Goal: Task Accomplishment & Management: Manage account settings

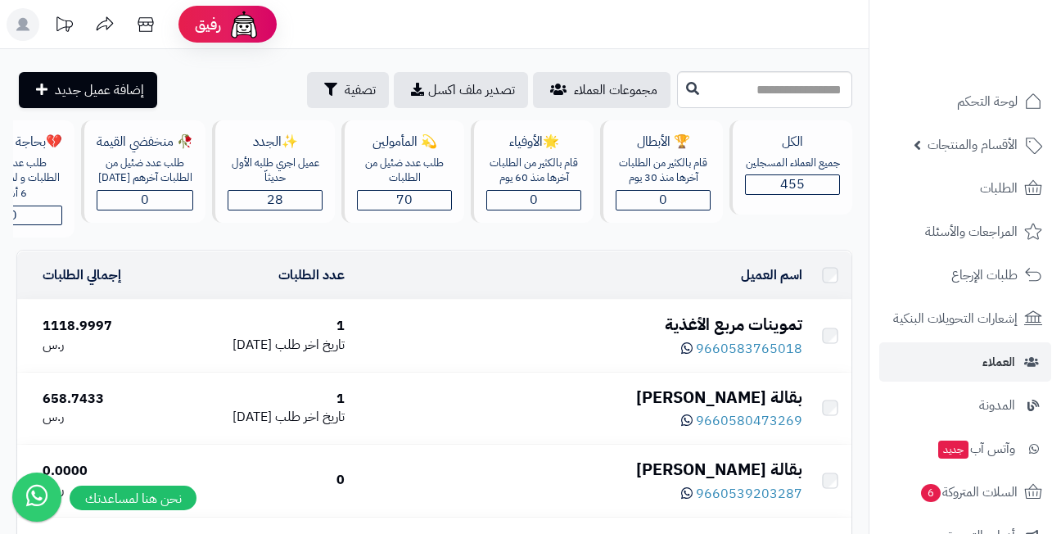
click at [703, 93] on input "text" at bounding box center [764, 89] width 175 height 37
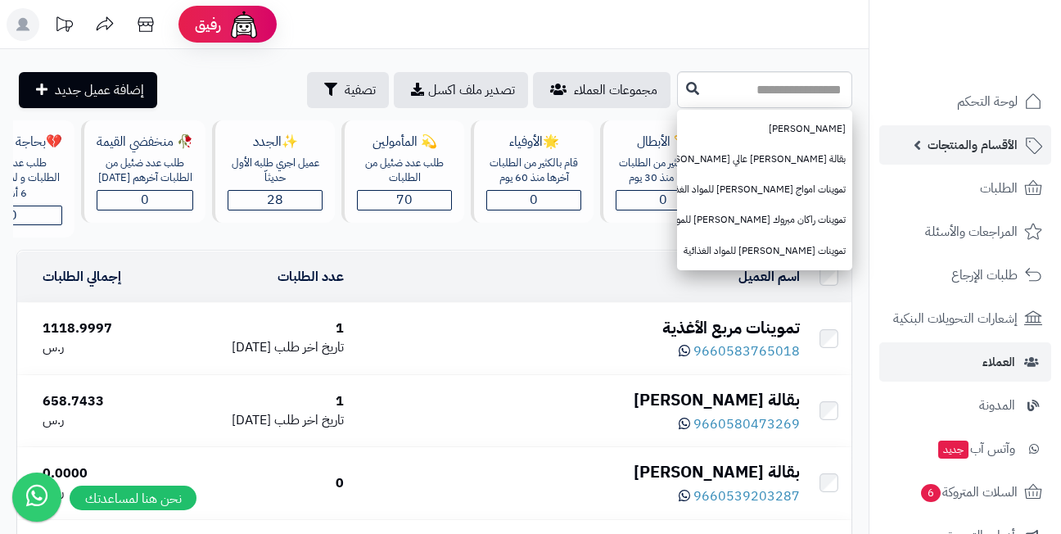
click at [929, 143] on span "الأقسام والمنتجات" at bounding box center [972, 144] width 90 height 23
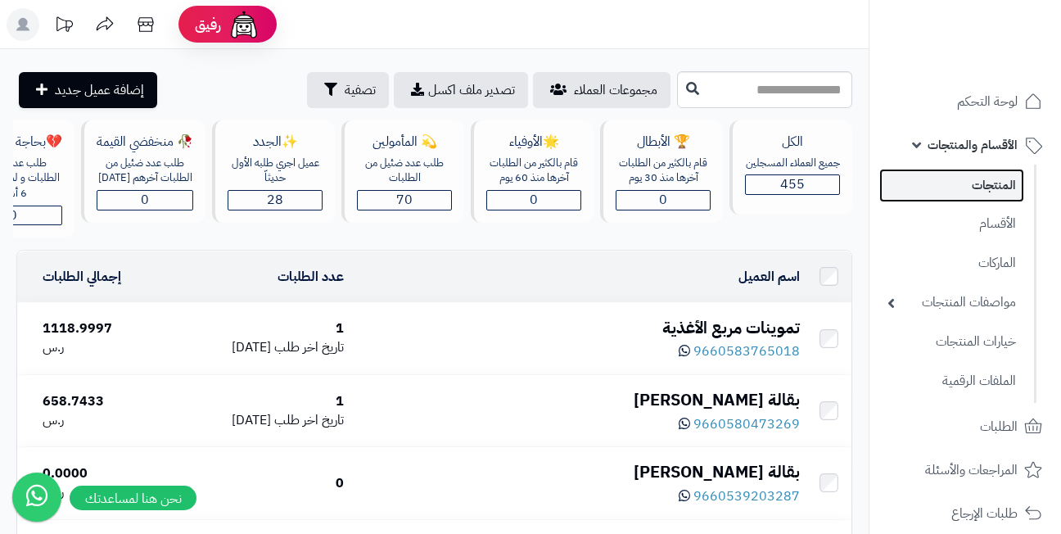
click at [967, 191] on link "المنتجات" at bounding box center [951, 186] width 145 height 34
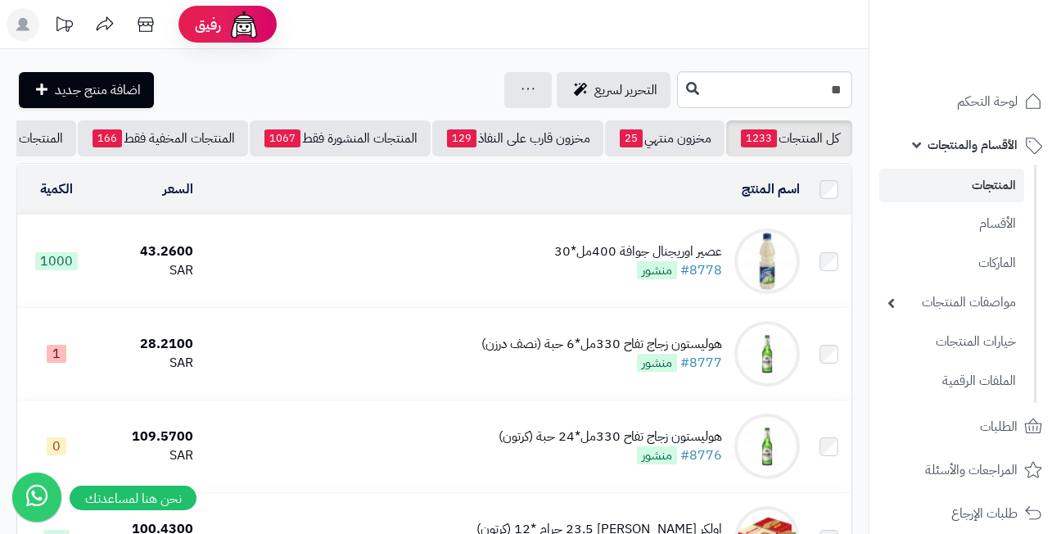
type input "*"
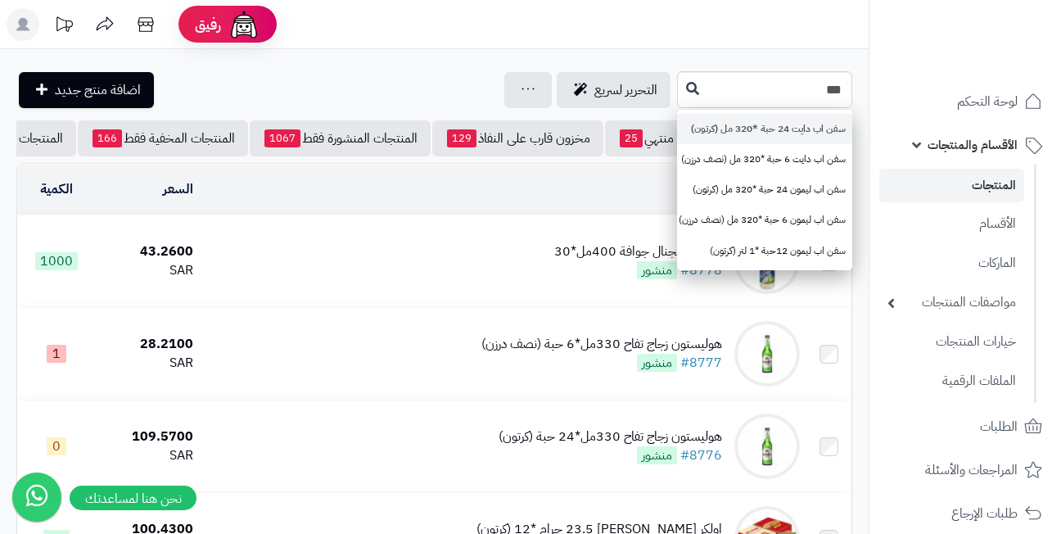
type input "***"
click at [776, 133] on link "سفن اب دايت 24 حبة *320 مل (كرتون)" at bounding box center [764, 129] width 175 height 30
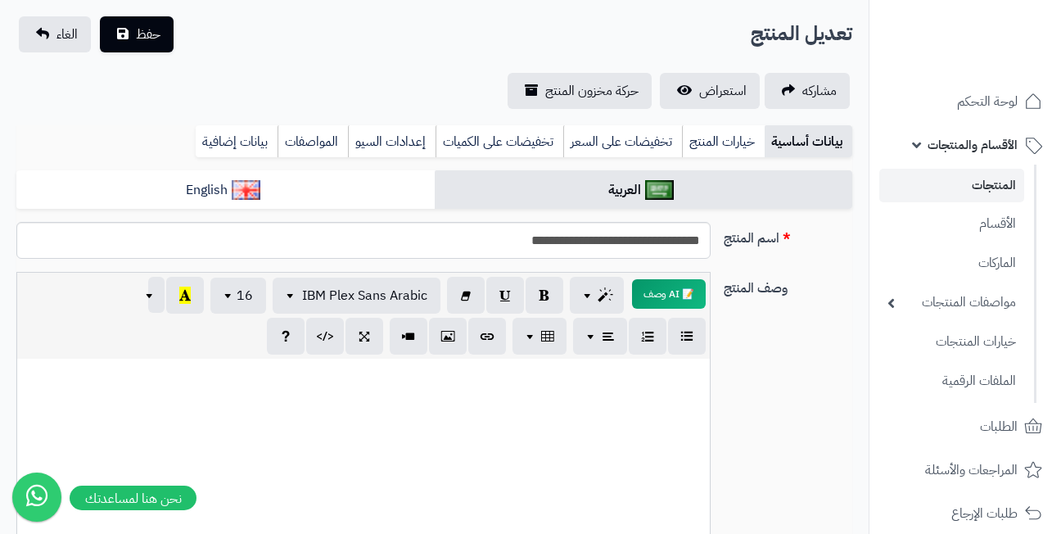
scroll to position [82, 0]
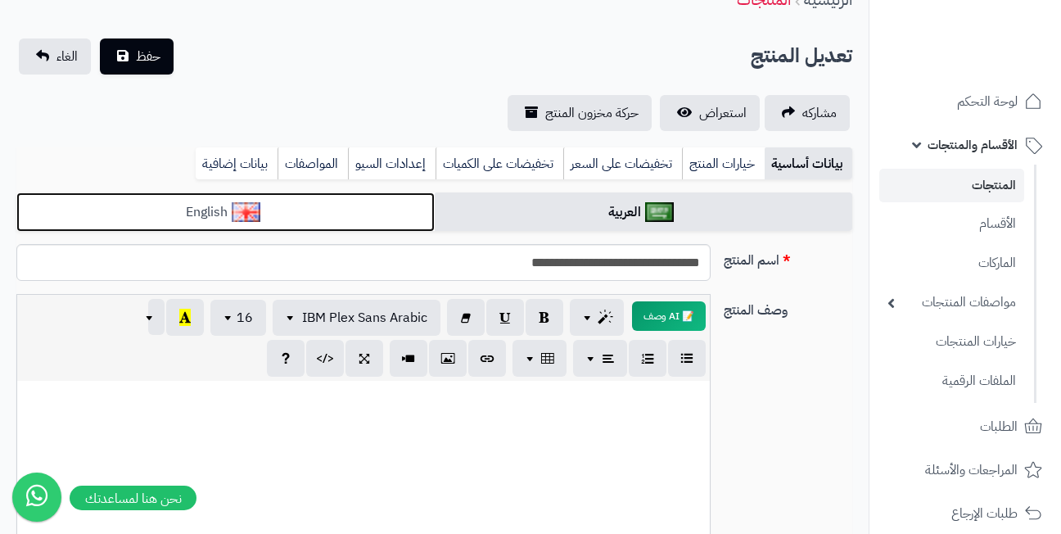
click at [309, 220] on link "English" at bounding box center [225, 212] width 418 height 40
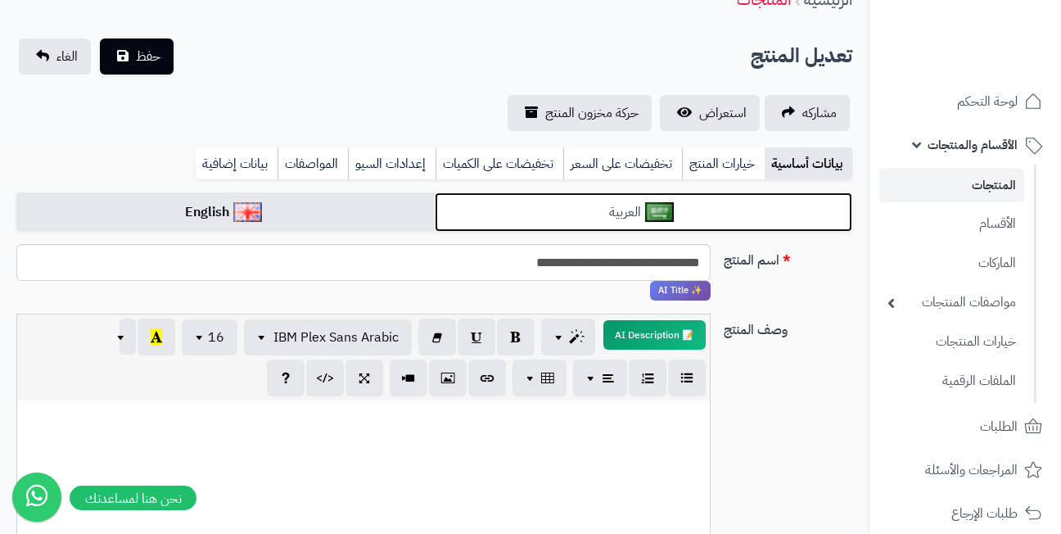
click at [819, 223] on link "العربية" at bounding box center [644, 212] width 418 height 40
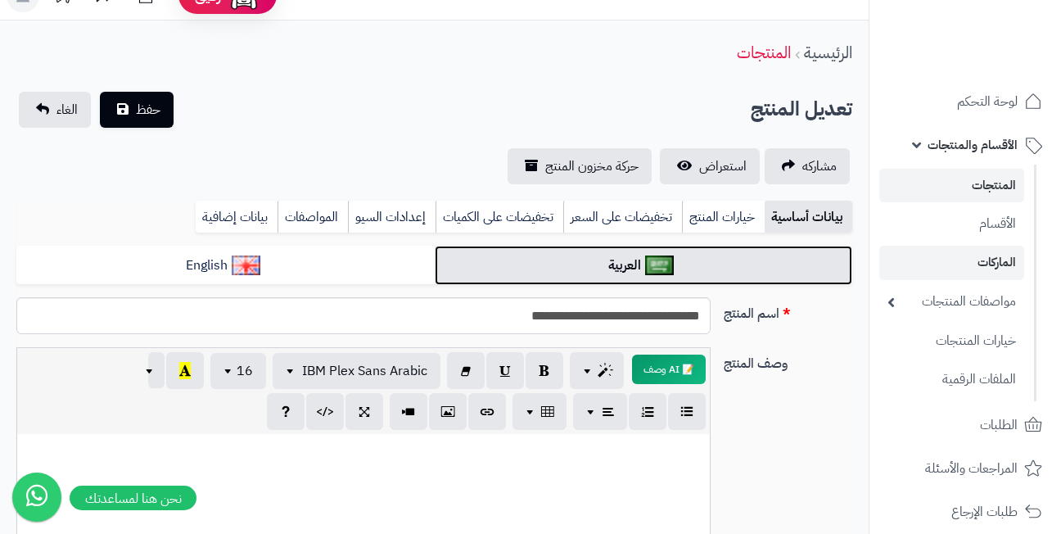
scroll to position [0, 0]
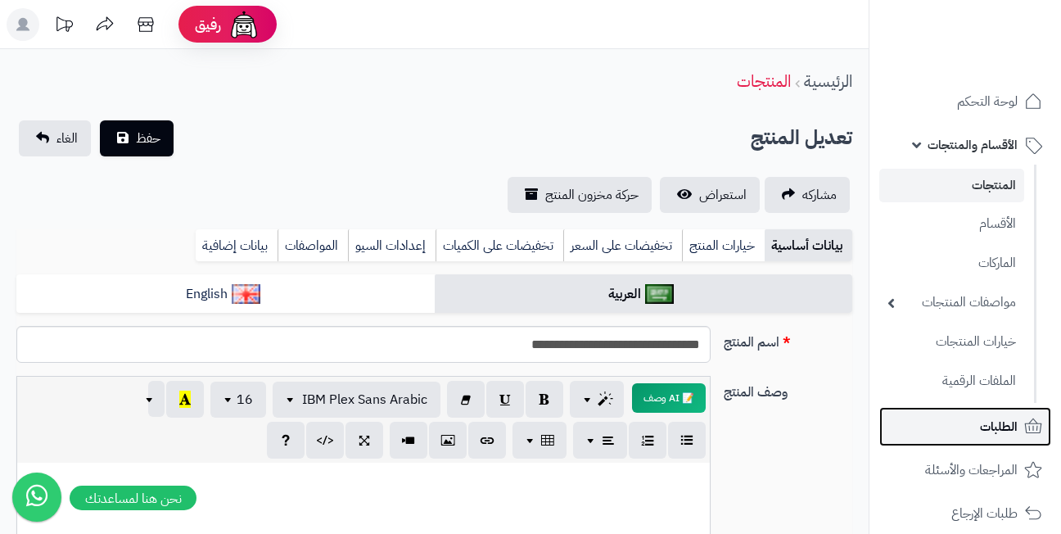
click at [987, 426] on span "الطلبات" at bounding box center [999, 426] width 38 height 23
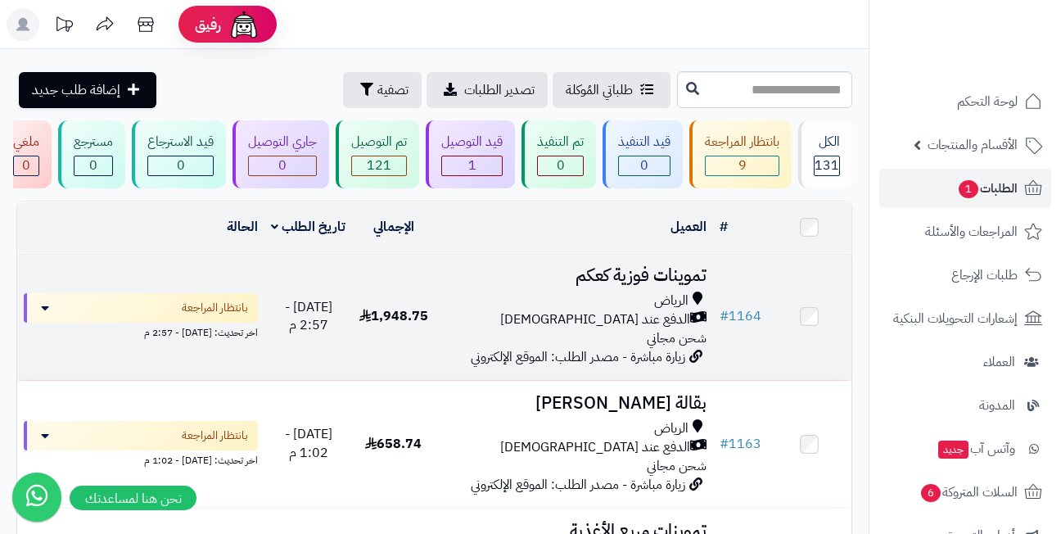
click at [611, 278] on h3 "تموينات فوزية كعكم" at bounding box center [574, 275] width 264 height 19
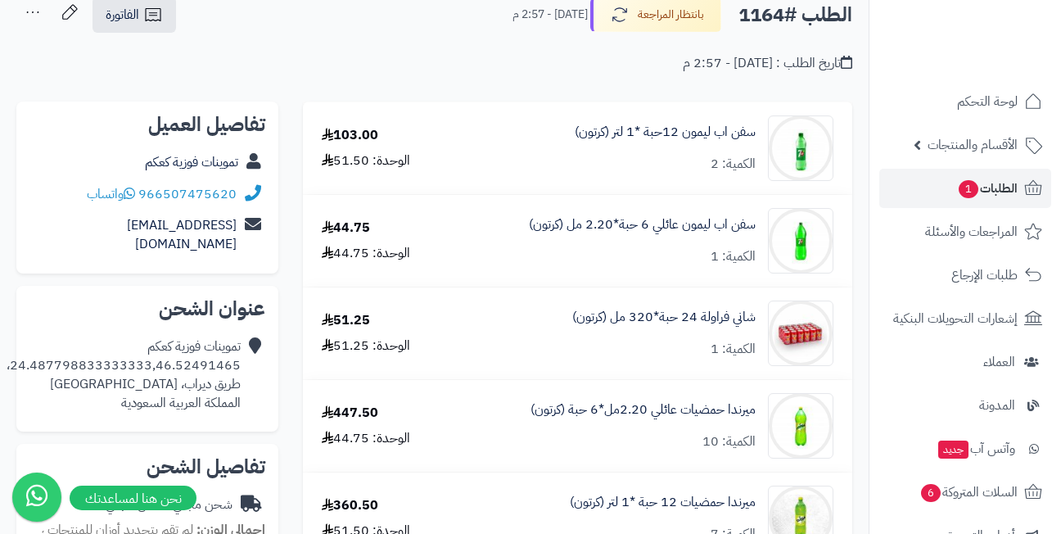
scroll to position [246, 0]
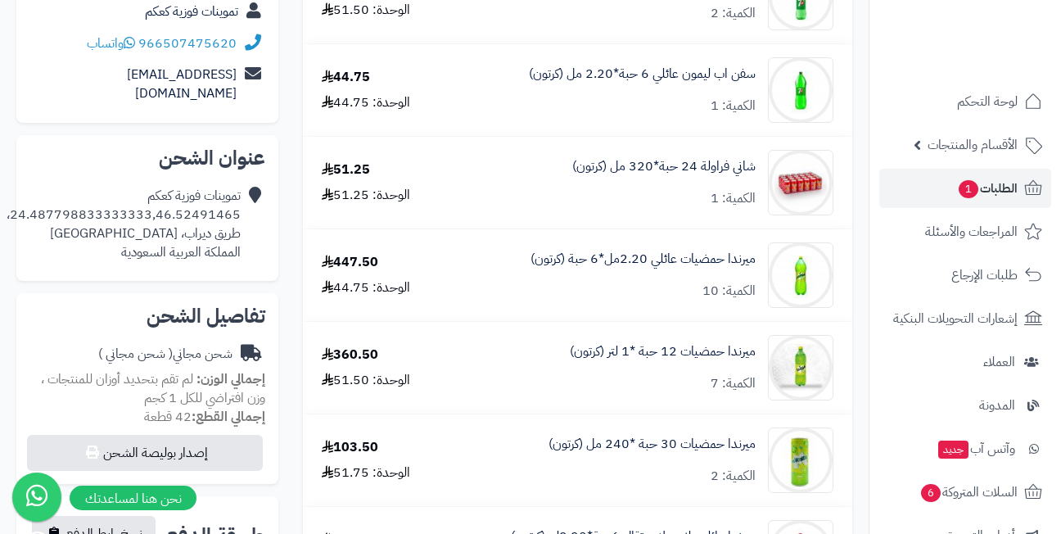
click at [156, 197] on div "تموينات فوزية كعكم 24.487798833333333,46.52491465، طريق ديراب، الرياض المملكة ا…" at bounding box center [124, 224] width 234 height 74
copy div "24.487798833333333,46.52491465،"
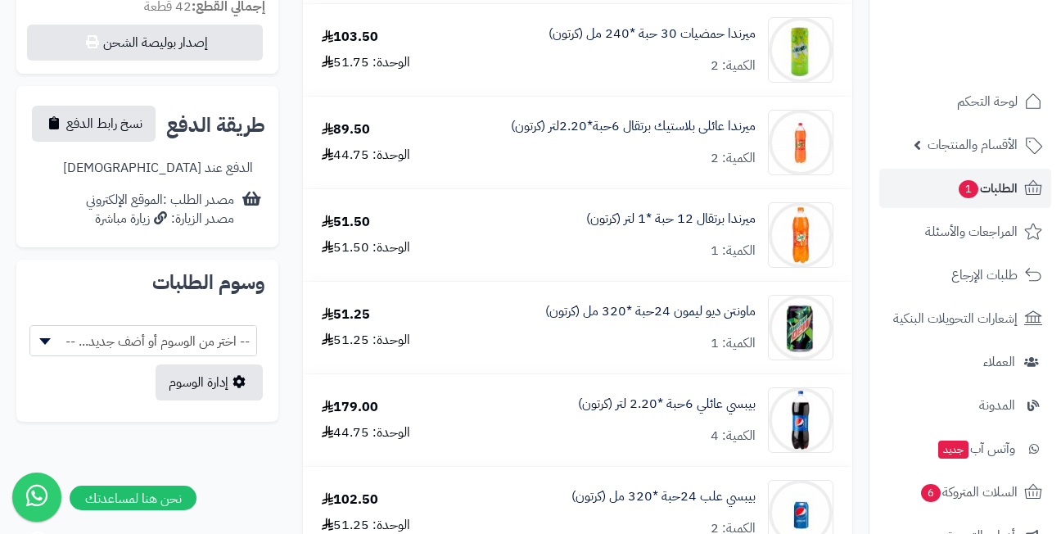
scroll to position [737, 0]
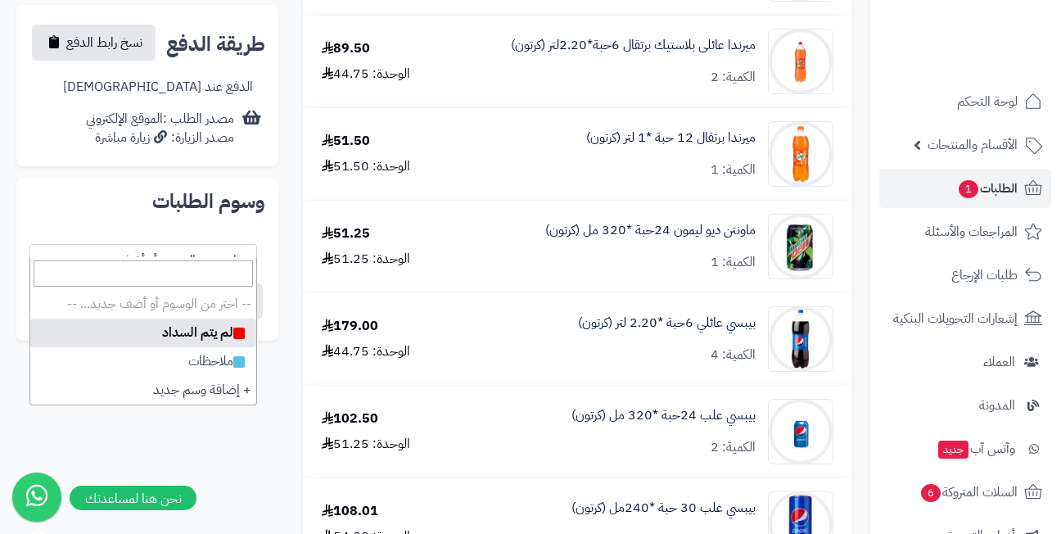
click at [79, 245] on span "-- اختر من الوسوم أو أضف جديد... --" at bounding box center [143, 260] width 226 height 31
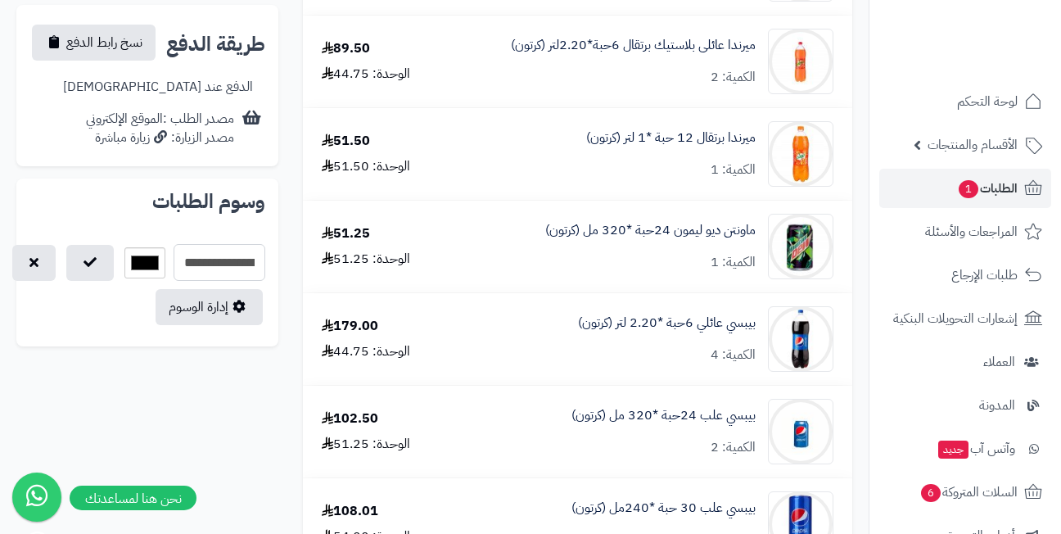
scroll to position [0, -126]
type input "**********"
click at [158, 247] on input "*******" at bounding box center [144, 262] width 41 height 31
type input "*******"
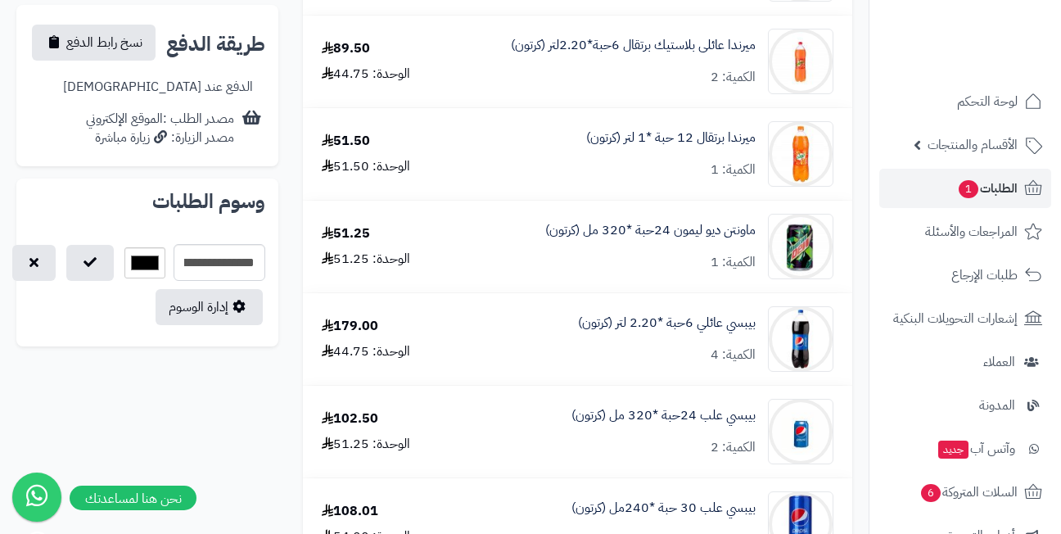
click at [88, 289] on div "إدارة الوسوم" at bounding box center [147, 307] width 236 height 36
click at [97, 255] on icon "button" at bounding box center [89, 261] width 13 height 13
select select
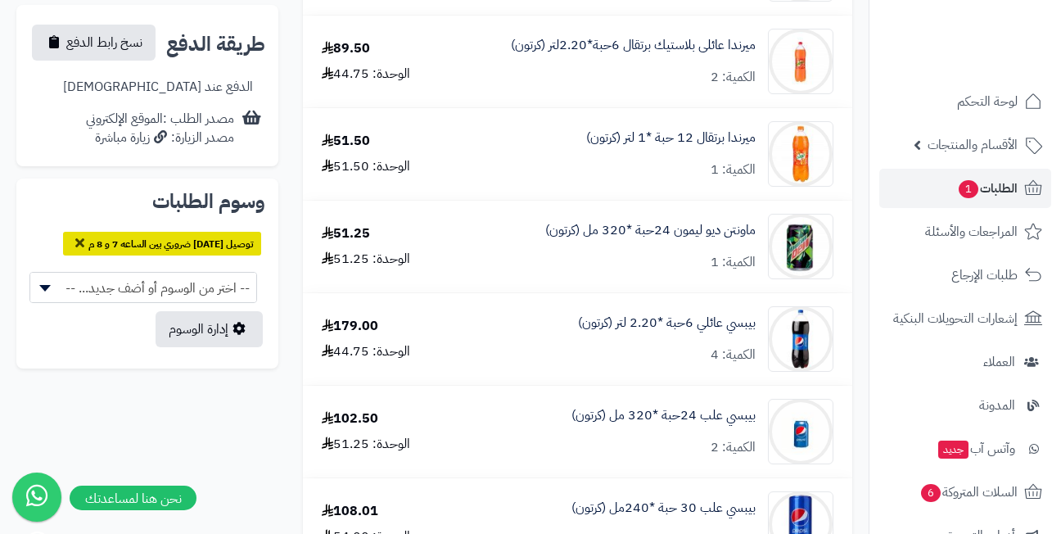
click at [105, 273] on span "-- اختر من الوسوم أو أضف جديد... --" at bounding box center [143, 288] width 226 height 31
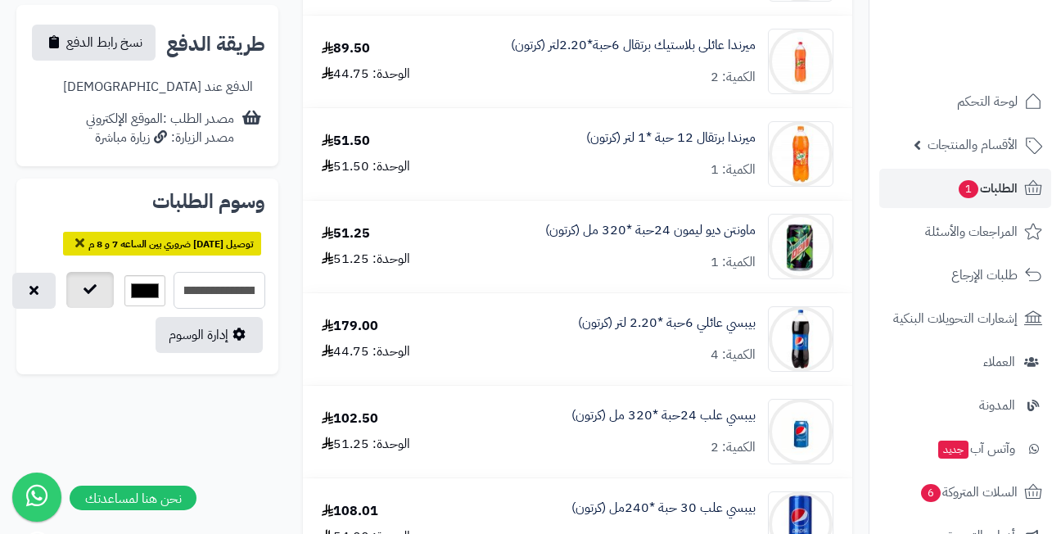
scroll to position [0, -16]
type input "**********"
click at [114, 272] on button "button" at bounding box center [89, 290] width 47 height 36
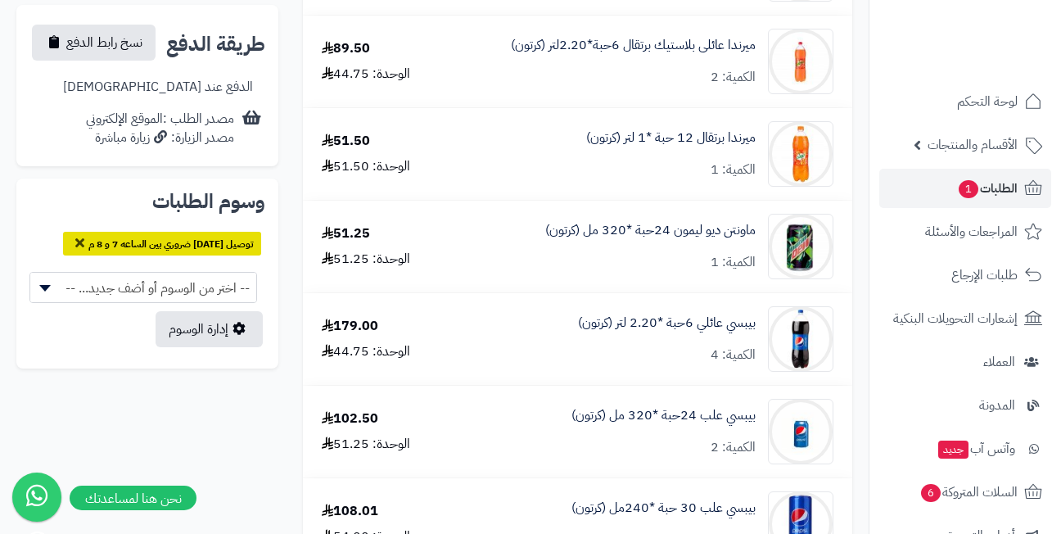
select select
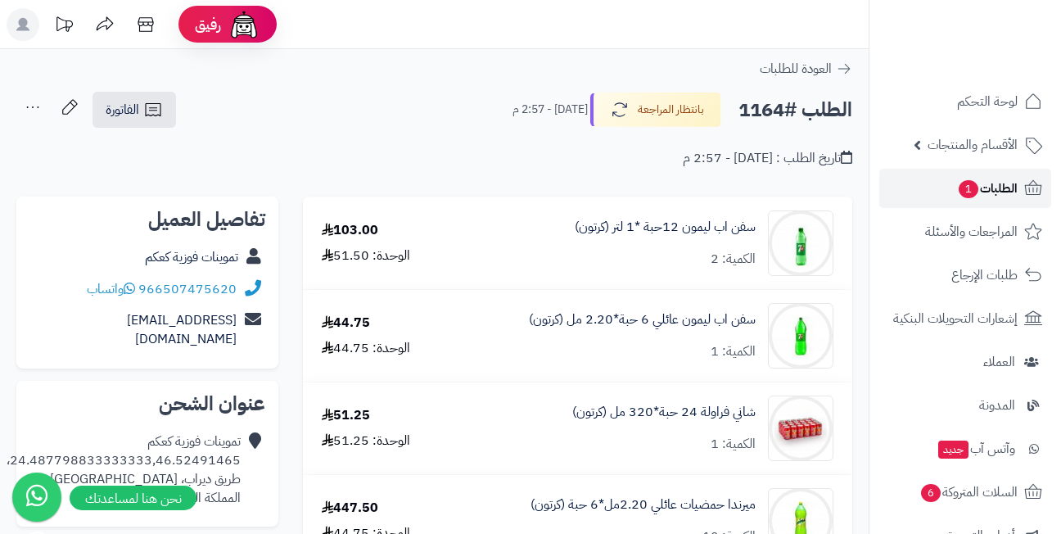
click at [990, 183] on span "الطلبات 1" at bounding box center [987, 188] width 61 height 23
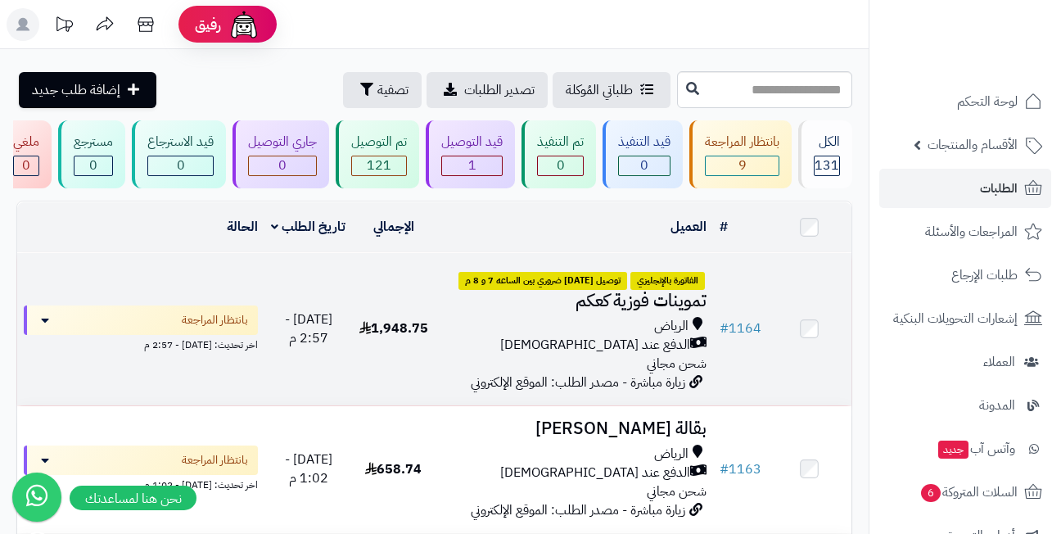
click at [408, 293] on td "1,948.75" at bounding box center [393, 329] width 83 height 152
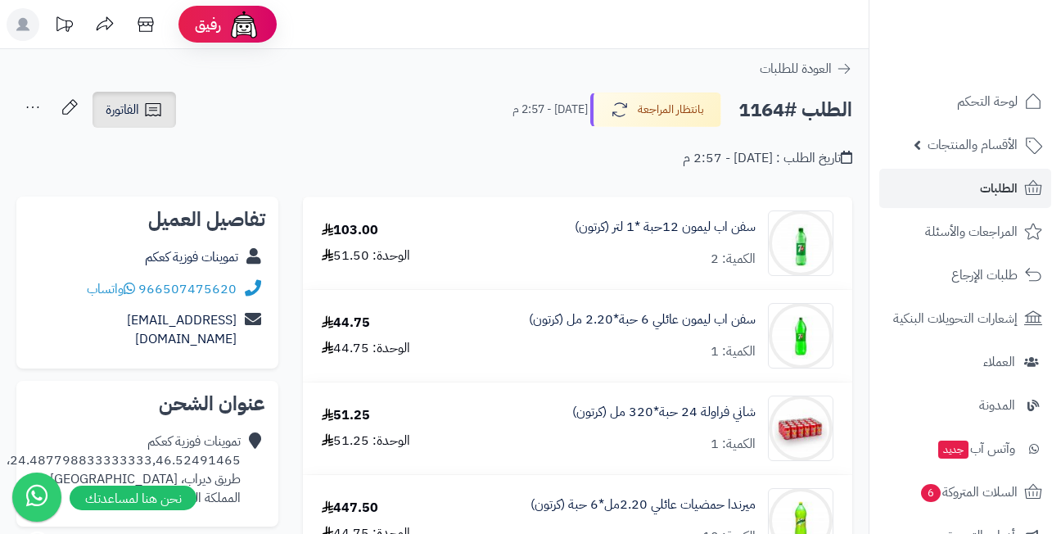
click at [118, 109] on span "الفاتورة" at bounding box center [123, 110] width 34 height 20
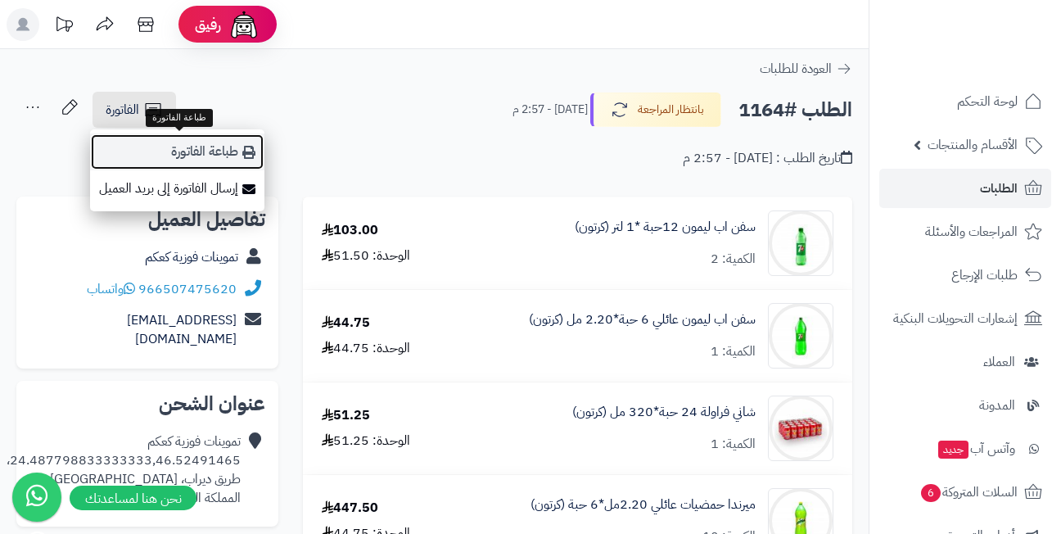
click at [179, 151] on link "طباعة الفاتورة" at bounding box center [177, 151] width 174 height 37
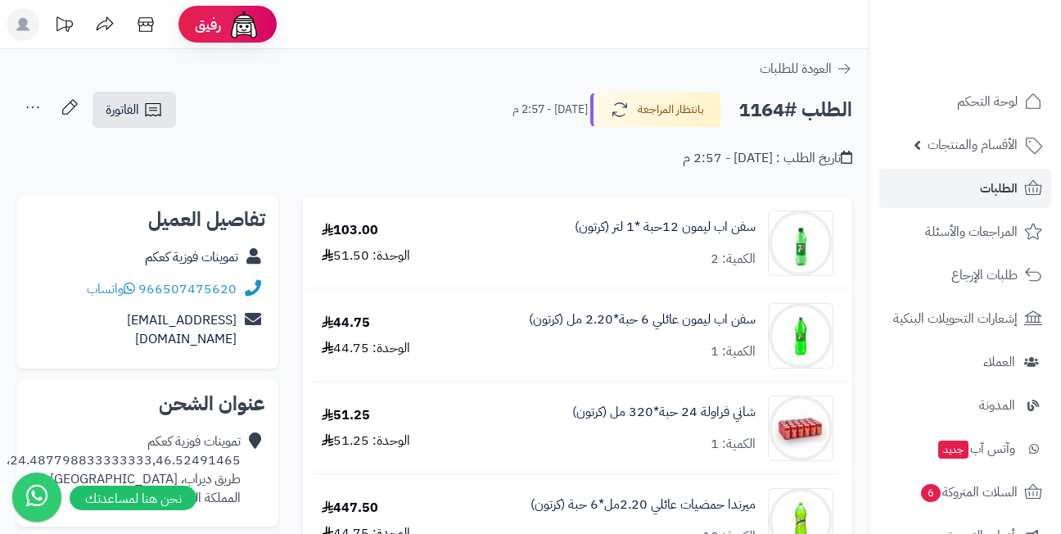
click at [381, 21] on header "رفيق ! الطلبات معالجة مكتمل إرجاع المنتجات العملاء المتواجدون الان 455 عملاء من…" at bounding box center [530, 24] width 1061 height 49
click at [396, 106] on div "الطلب #1164 بانتظار المراجعة [DATE] - 2:57 م الفاتورة طباعة الفاتورة إرسال الفا…" at bounding box center [434, 110] width 836 height 38
